Goal: Use online tool/utility: Utilize a website feature to perform a specific function

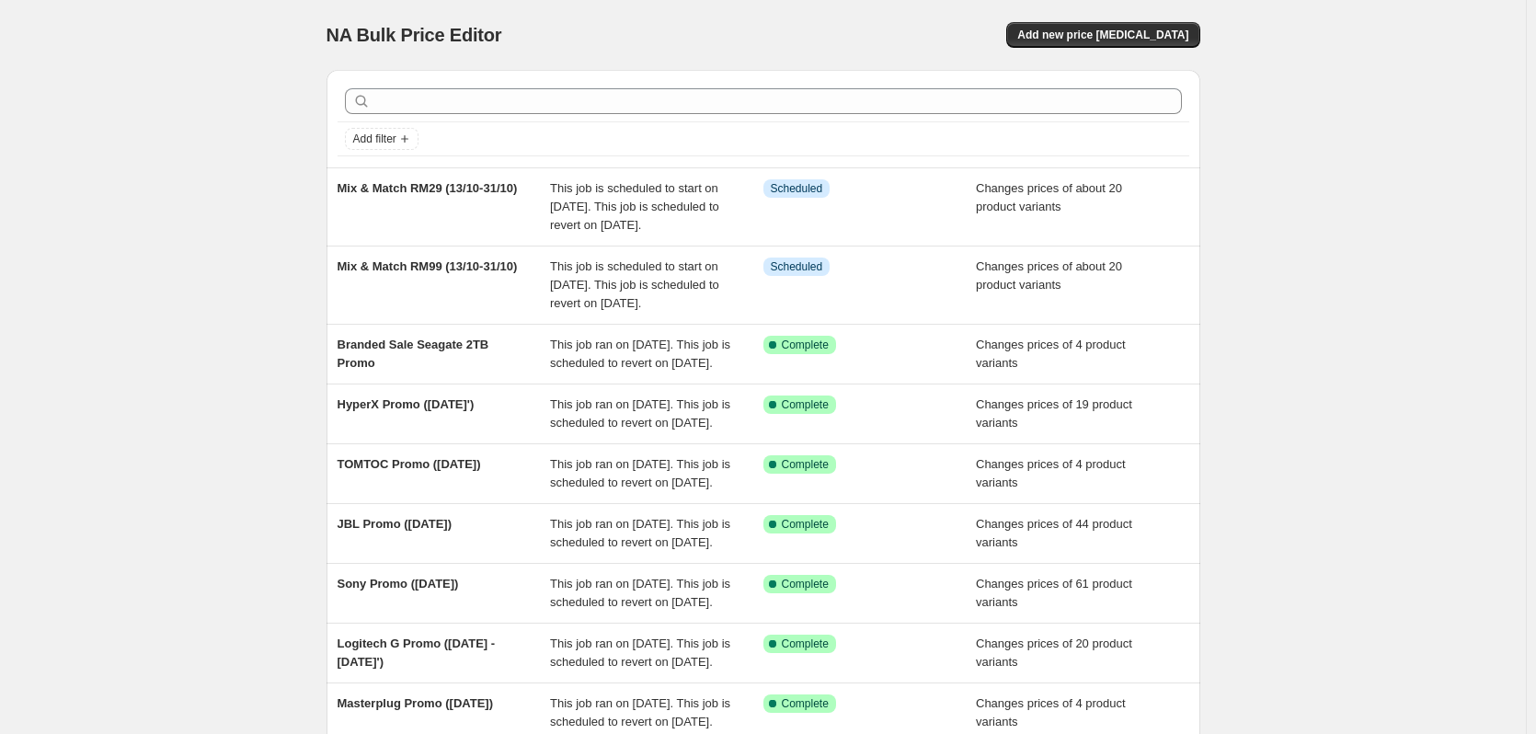
drag, startPoint x: 214, startPoint y: 11, endPoint x: 177, endPoint y: 48, distance: 52.7
click at [214, 10] on div "NA Bulk Price Editor. This page is ready NA Bulk Price Editor Add new price [ME…" at bounding box center [763, 492] width 1526 height 984
click at [62, 193] on div "NA Bulk Price Editor. This page is ready NA Bulk Price Editor Add new price [ME…" at bounding box center [763, 492] width 1526 height 984
